Goal: Information Seeking & Learning: Compare options

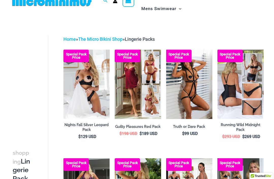
scroll to position [4, 0]
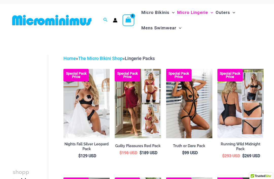
click at [166, 69] on img at bounding box center [166, 69] width 0 height 0
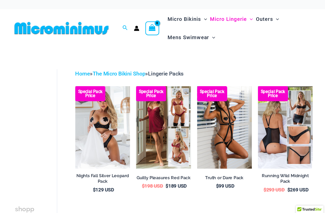
scroll to position [5, 0]
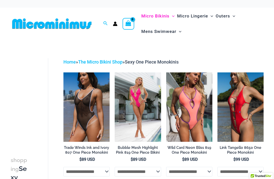
scroll to position [16, 2]
click at [63, 73] on img at bounding box center [63, 73] width 0 height 0
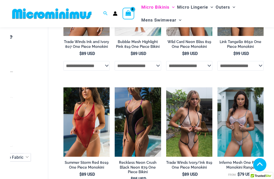
scroll to position [101, 0]
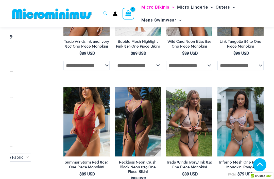
click at [63, 87] on img at bounding box center [63, 87] width 0 height 0
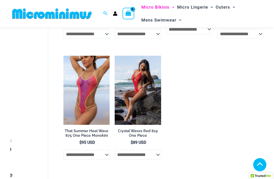
scroll to position [631, 0]
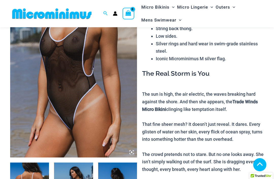
scroll to position [71, 0]
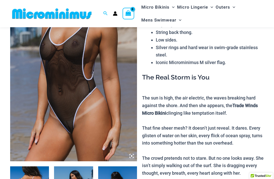
click at [134, 154] on img at bounding box center [73, 67] width 127 height 190
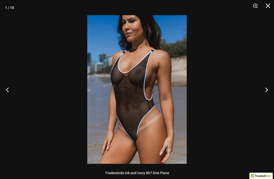
click at [271, 7] on button "Close" at bounding box center [266, 7] width 13 height 15
